Goal: Task Accomplishment & Management: Use online tool/utility

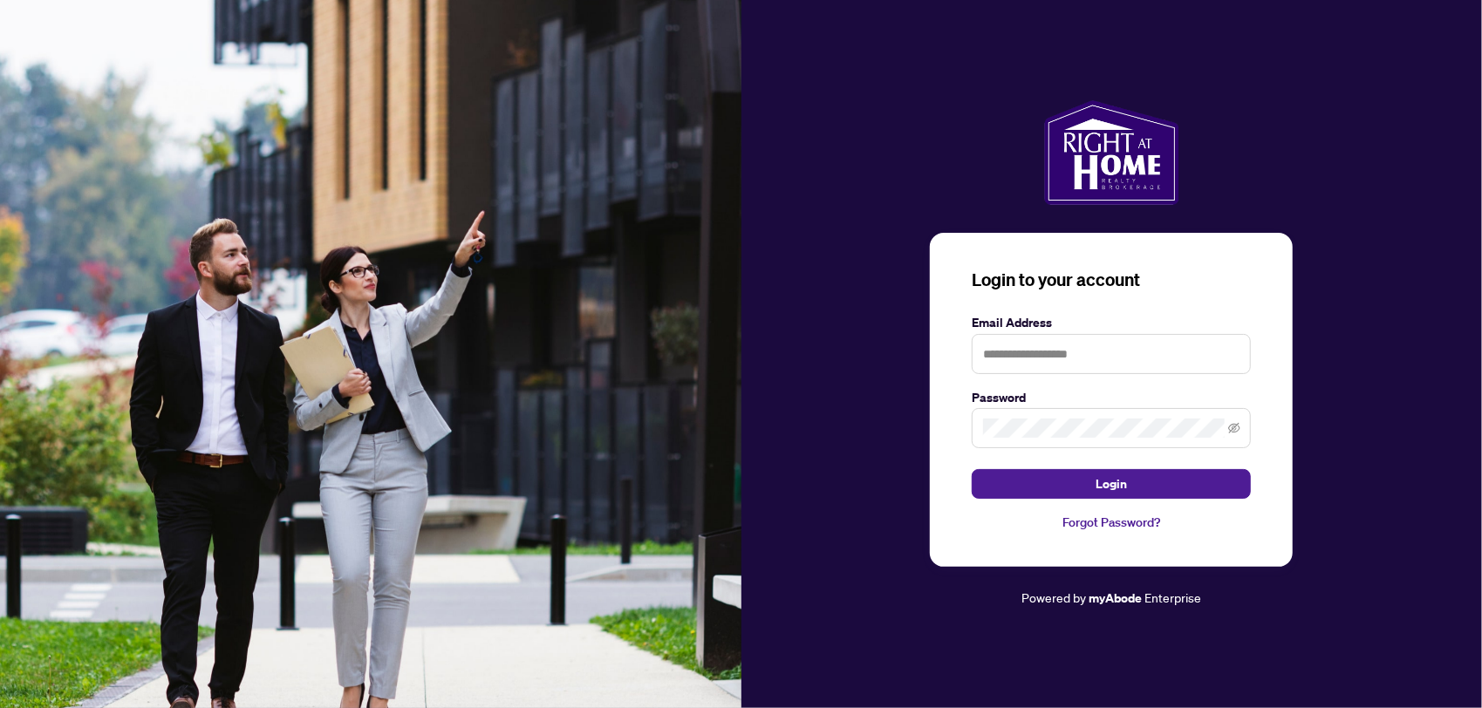
click at [1111, 334] on div "Email Address" at bounding box center [1111, 343] width 279 height 61
click at [1087, 352] on input "text" at bounding box center [1111, 354] width 279 height 40
type input "**********"
click at [972, 469] on button "Login" at bounding box center [1111, 484] width 279 height 30
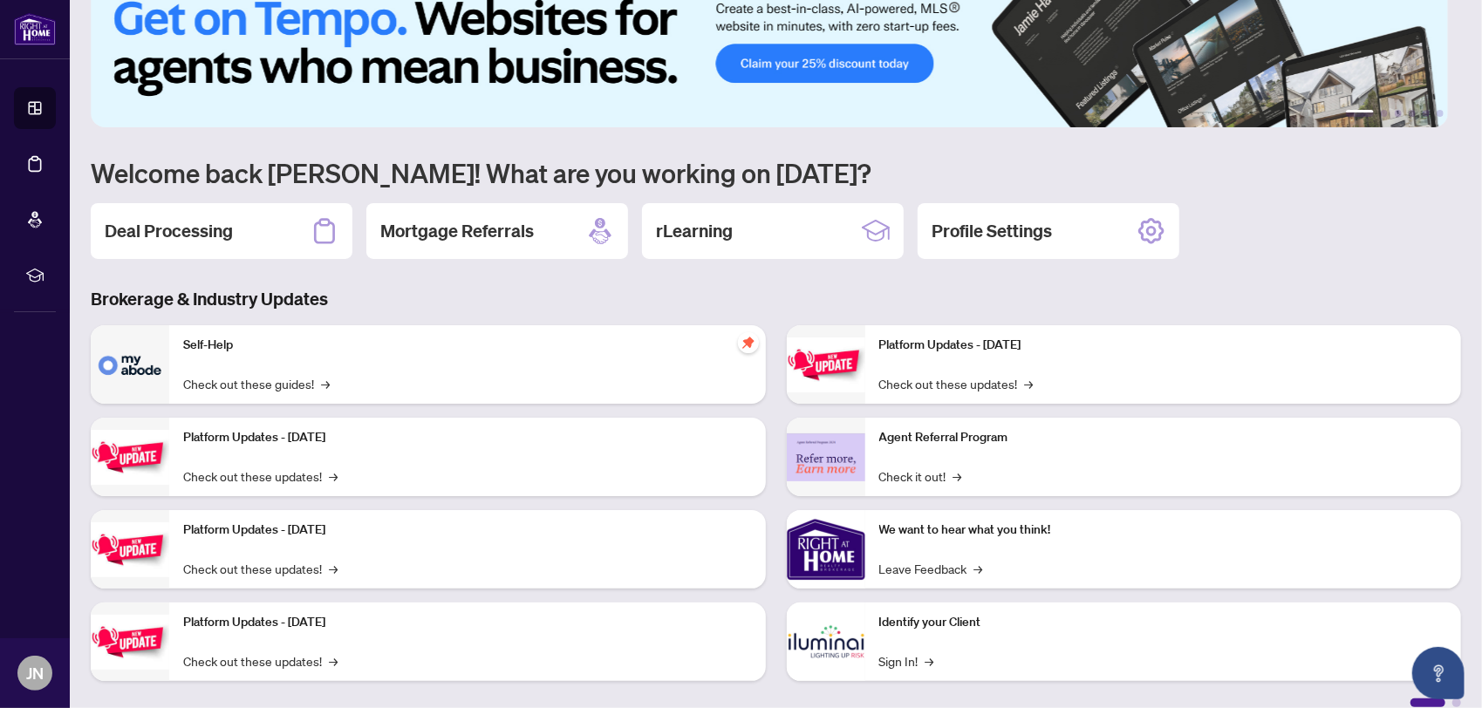
scroll to position [61, 0]
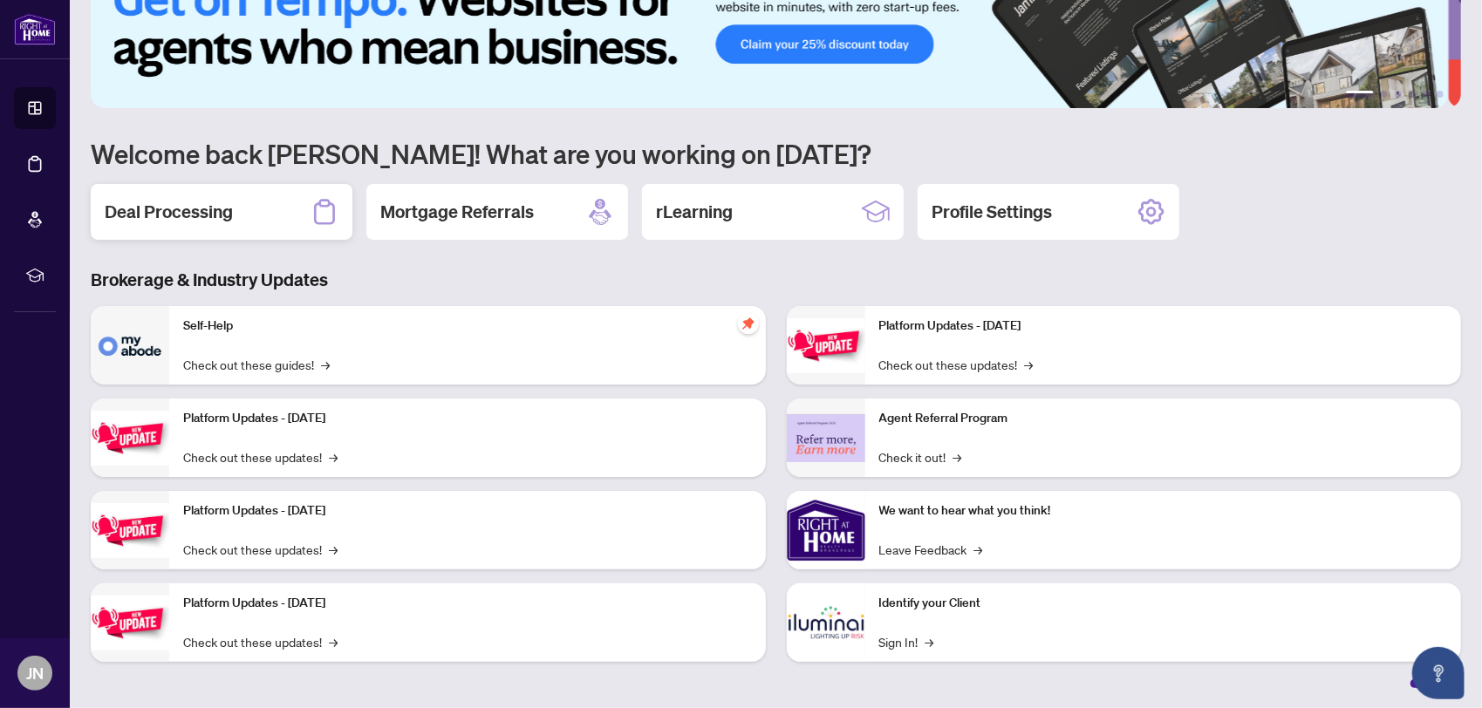
click at [120, 200] on h2 "Deal Processing" at bounding box center [169, 212] width 128 height 24
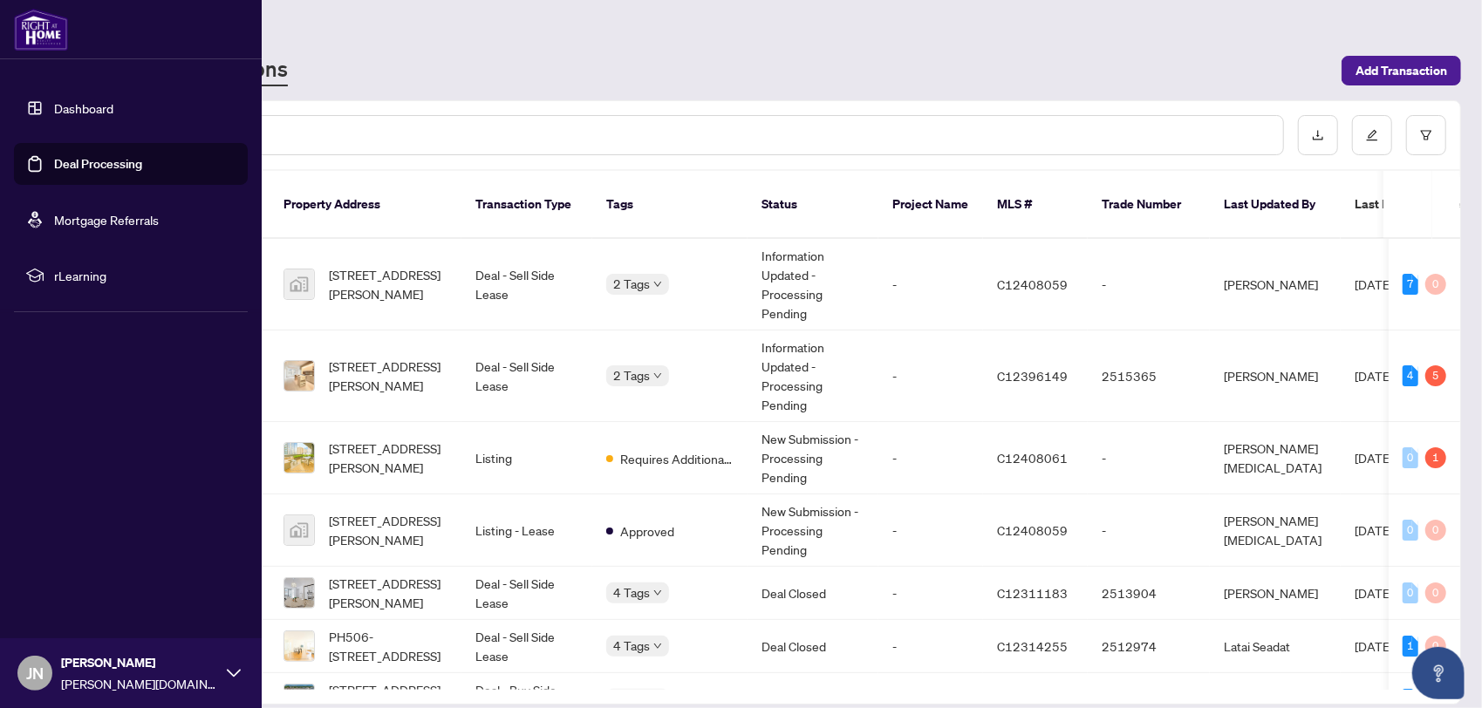
click at [54, 105] on link "Dashboard" at bounding box center [83, 108] width 59 height 16
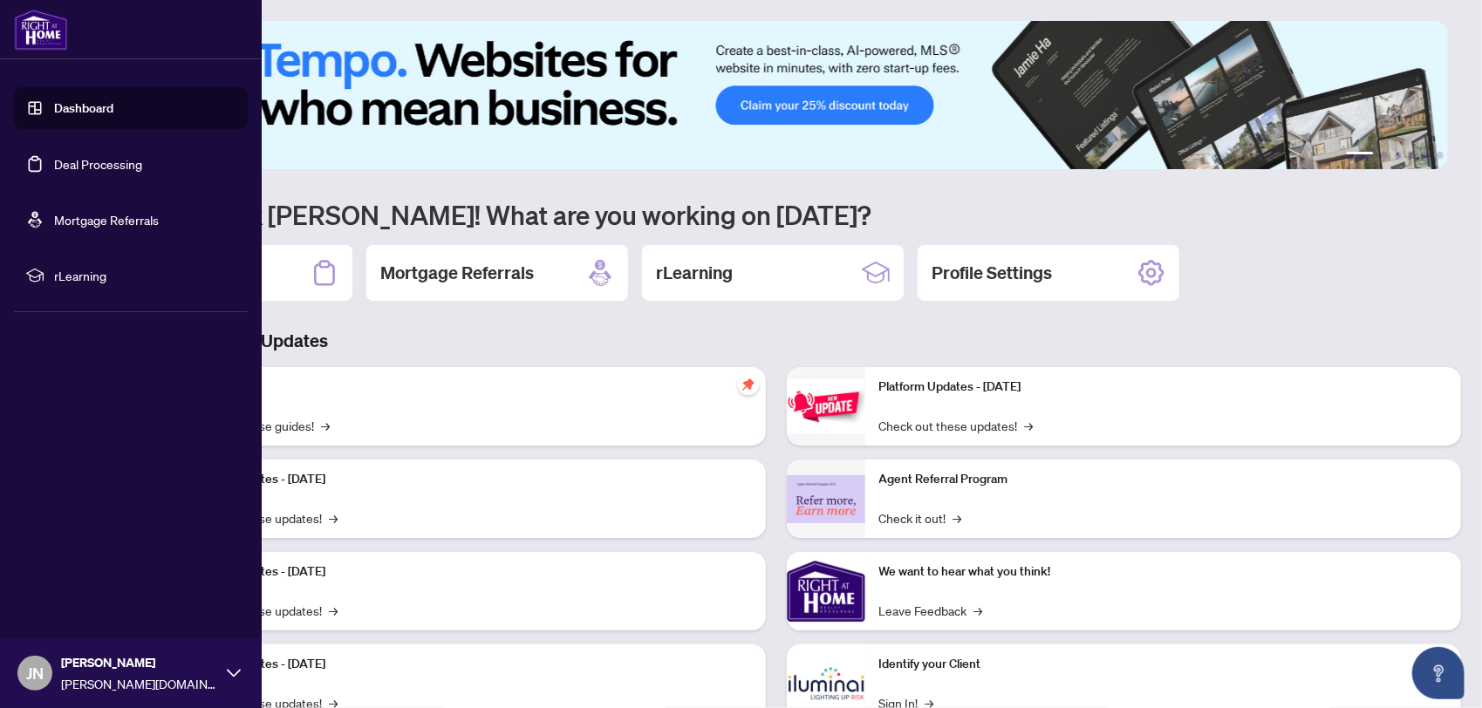
click at [76, 105] on link "Dashboard" at bounding box center [83, 108] width 59 height 16
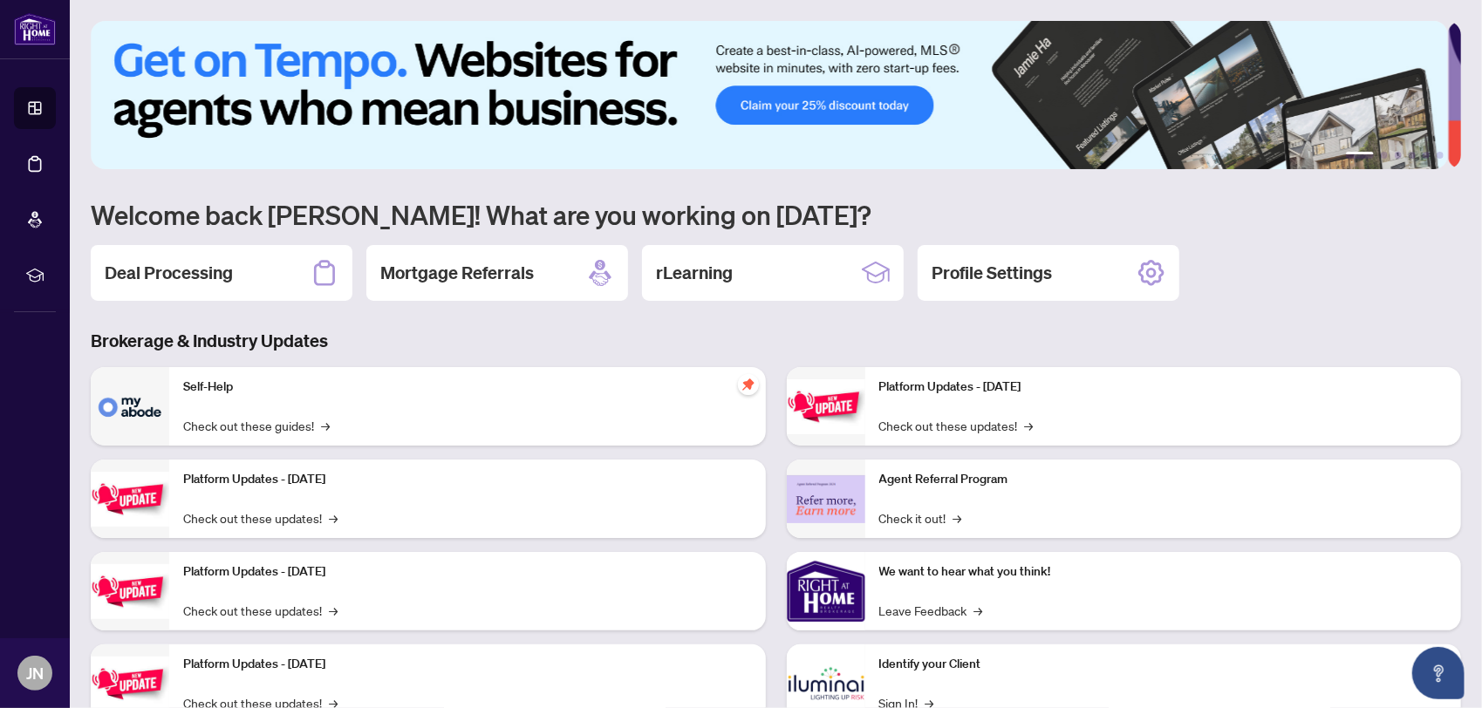
click at [493, 198] on h1 "Welcome back [PERSON_NAME]! What are you working on [DATE]?" at bounding box center [776, 214] width 1371 height 33
click at [198, 274] on h2 "Deal Processing" at bounding box center [169, 273] width 128 height 24
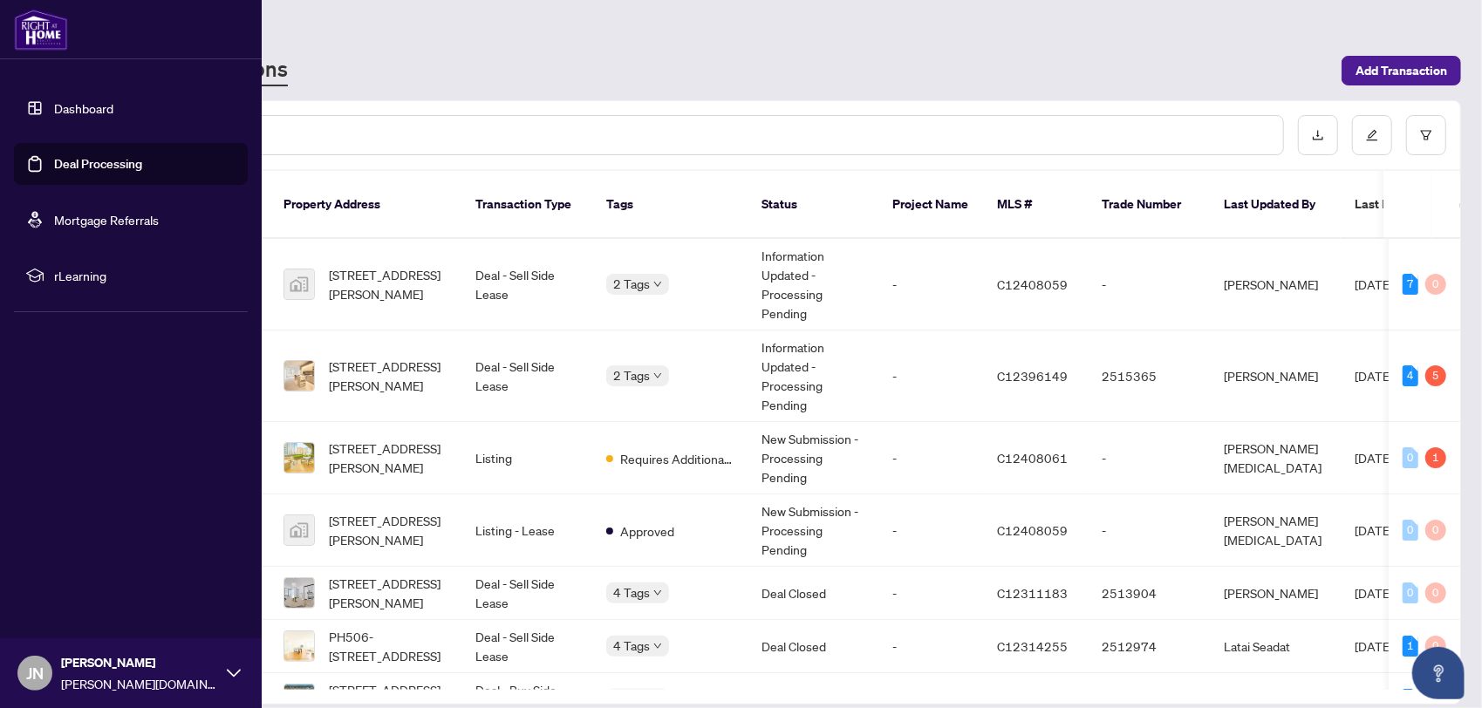
click at [54, 113] on link "Dashboard" at bounding box center [83, 108] width 59 height 16
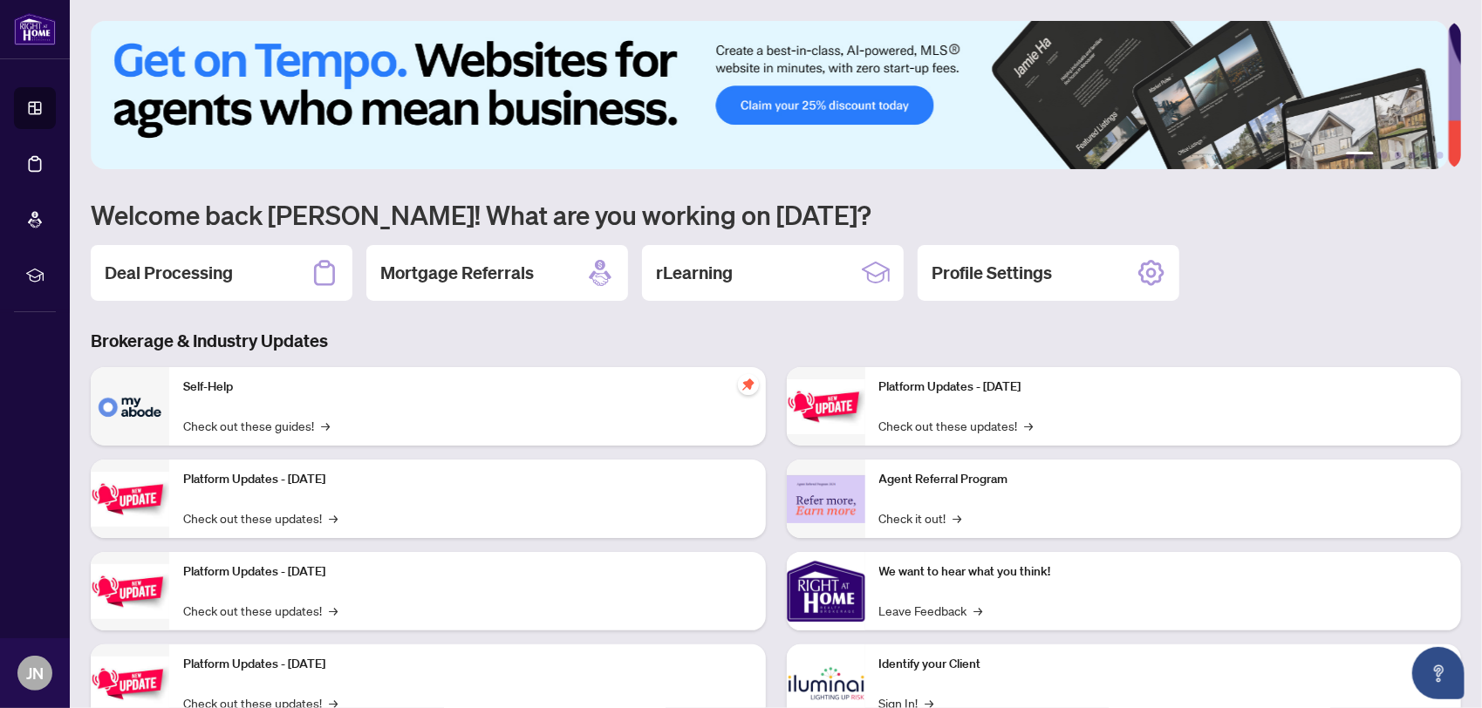
click at [1352, 289] on div "Deal Processing Mortgage Referrals rLearning Profile Settings" at bounding box center [776, 273] width 1371 height 56
click at [194, 263] on h2 "Deal Processing" at bounding box center [169, 273] width 128 height 24
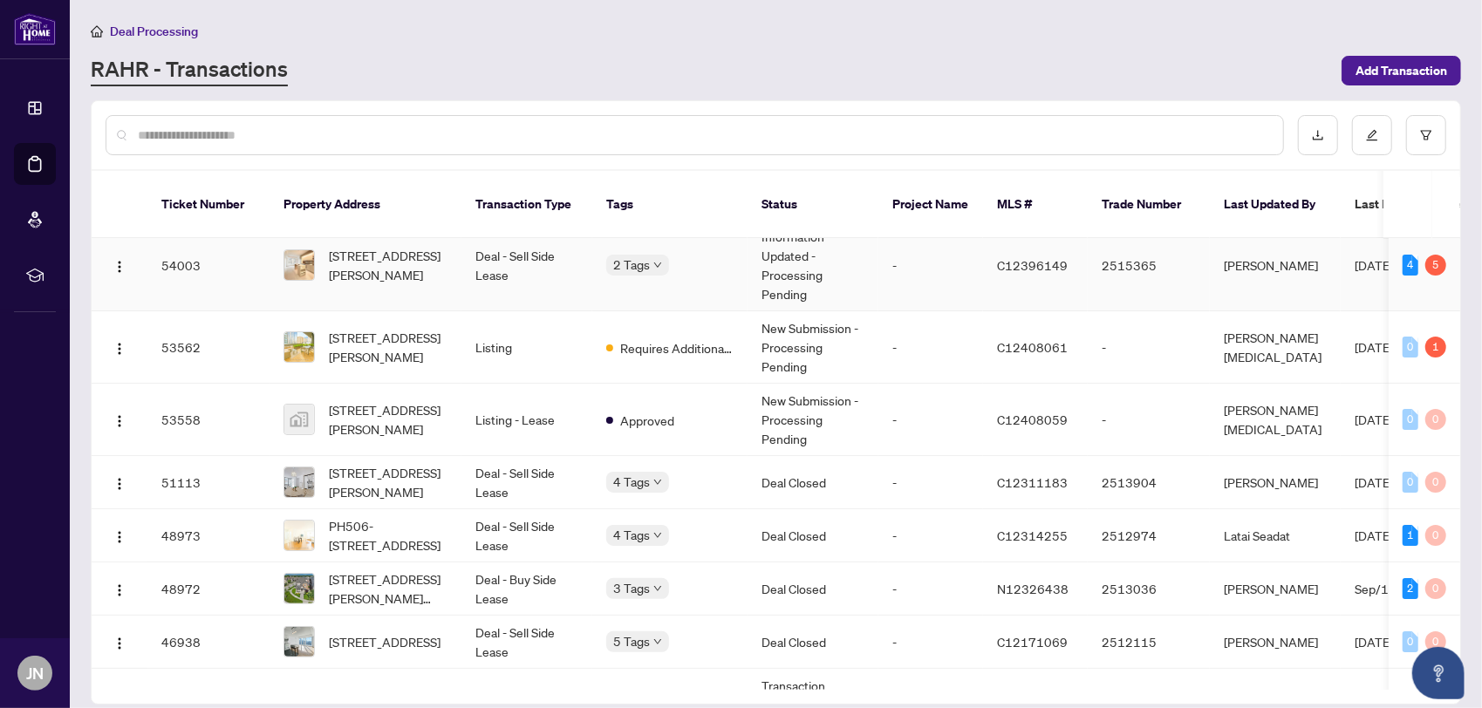
scroll to position [87, 0]
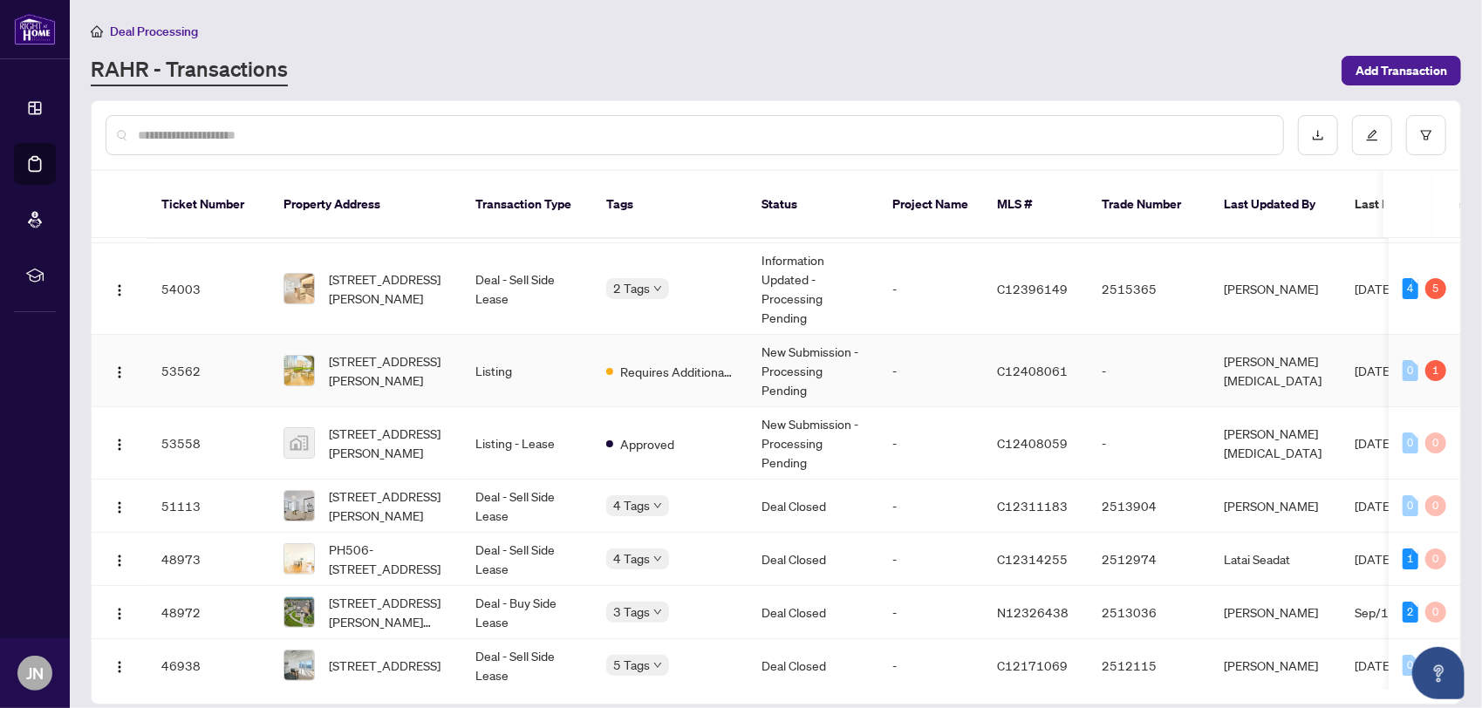
click at [953, 366] on td "-" at bounding box center [931, 371] width 105 height 72
